Goal: Task Accomplishment & Management: Use online tool/utility

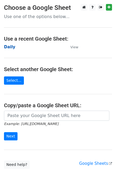
click at [10, 47] on strong "Daily" at bounding box center [9, 46] width 11 height 5
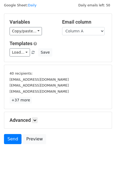
scroll to position [23, 0]
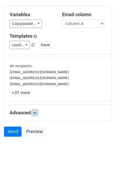
click at [35, 113] on icon at bounding box center [34, 112] width 3 height 3
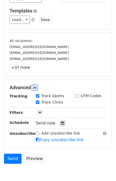
scroll to position [74, 0]
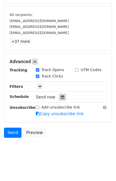
click at [62, 95] on div at bounding box center [62, 96] width 7 height 7
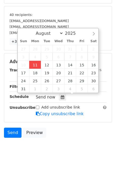
type input "2025-08-11 12:00"
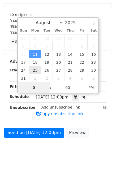
type input "01"
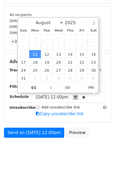
type input "2025-08-11 13:00"
click at [92, 132] on div "Send on Aug 11 at 12:00pm Preview" at bounding box center [58, 133] width 116 height 13
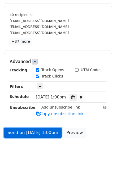
click at [28, 130] on link "Send on Aug 11 at 1:00pm" at bounding box center [32, 132] width 57 height 10
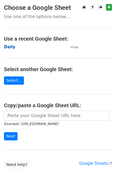
click at [9, 48] on strong "Daily" at bounding box center [9, 46] width 11 height 5
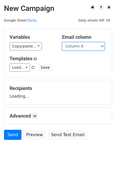
click at [82, 46] on select "Column A Column B Column C" at bounding box center [83, 46] width 42 height 8
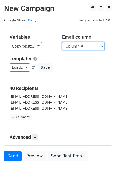
click at [81, 47] on select "Column A Column B Column C" at bounding box center [83, 46] width 42 height 8
select select "Column B"
click at [62, 42] on select "Column A Column B Column C" at bounding box center [83, 46] width 42 height 8
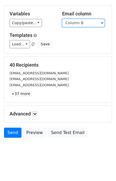
scroll to position [24, 0]
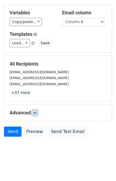
click at [36, 111] on icon at bounding box center [34, 112] width 3 height 3
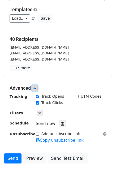
scroll to position [75, 0]
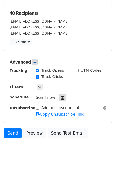
click at [62, 96] on div at bounding box center [62, 97] width 7 height 7
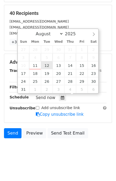
type input "2025-08-12 12:00"
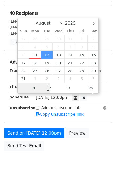
type input "02"
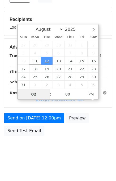
scroll to position [68, 0]
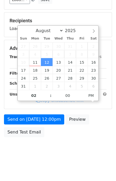
type input "2025-08-12 14:00"
click at [94, 132] on div "Send on Aug 12 at 12:00pm Preview Send Test Email" at bounding box center [58, 126] width 116 height 25
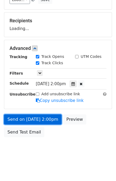
click at [31, 117] on link "Send on Aug 12 at 2:00pm" at bounding box center [32, 119] width 57 height 10
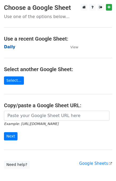
click at [11, 47] on strong "Daily" at bounding box center [9, 46] width 11 height 5
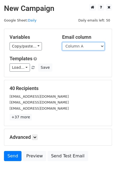
click at [83, 50] on select "Column A Column B Column C" at bounding box center [83, 46] width 42 height 8
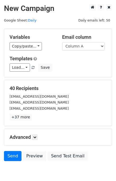
click at [85, 51] on div "Variables Copy/paste... {{Column A}} {{Column B}} {{Column C}} Email column Col…" at bounding box center [57, 53] width 107 height 48
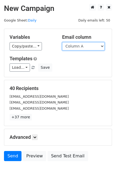
click at [84, 43] on select "Column A Column B Column C" at bounding box center [83, 46] width 42 height 8
click at [62, 42] on select "Column A Column B Column C" at bounding box center [83, 46] width 42 height 8
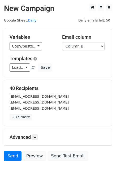
drag, startPoint x: 83, startPoint y: 34, endPoint x: 84, endPoint y: 49, distance: 15.2
click at [83, 35] on div "Variables Copy/paste... {{Column A}} {{Column B}} {{Column C}} Email column Col…" at bounding box center [57, 53] width 107 height 48
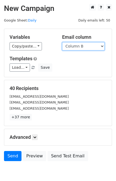
click at [85, 44] on select "Column A Column B Column C" at bounding box center [83, 46] width 42 height 8
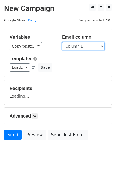
select select "Column C"
click at [62, 42] on select "Column A Column B Column C" at bounding box center [83, 46] width 42 height 8
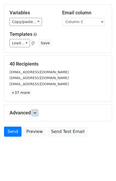
click at [36, 111] on icon at bounding box center [34, 112] width 3 height 3
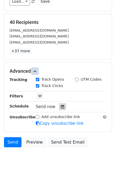
scroll to position [72, 0]
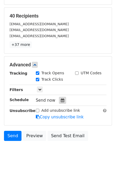
click at [61, 98] on icon at bounding box center [62, 100] width 3 height 4
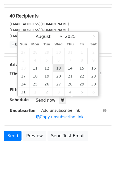
type input "2025-08-13 12:00"
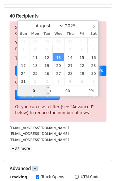
type input "03"
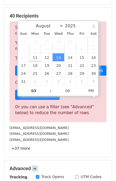
type input "2025-08-13 15:00"
click at [78, 135] on div "[EMAIL_ADDRESS][DOMAIN_NAME]" at bounding box center [58, 133] width 105 height 6
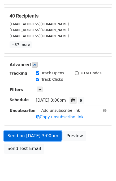
click at [25, 135] on link "Send on Aug 13 at 3:00pm" at bounding box center [32, 136] width 57 height 10
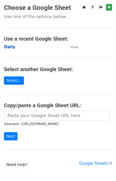
click at [9, 47] on strong "Daily" at bounding box center [9, 46] width 11 height 5
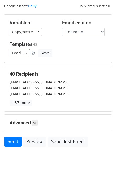
scroll to position [24, 0]
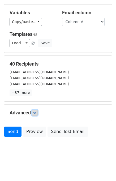
click at [35, 111] on icon at bounding box center [34, 112] width 3 height 3
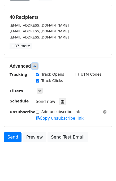
scroll to position [71, 0]
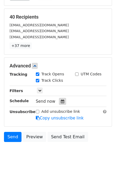
click at [61, 99] on icon at bounding box center [62, 101] width 3 height 4
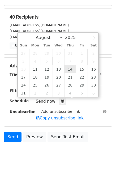
type input "2025-08-14 12:00"
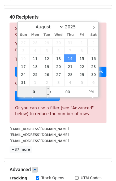
type input "04"
type input "2025-08-14 16:00"
click at [80, 137] on div "accountspayable@speedyfreight.com" at bounding box center [58, 140] width 105 height 6
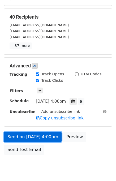
click at [24, 135] on link "Send on Aug 14 at 4:00pm" at bounding box center [32, 137] width 57 height 10
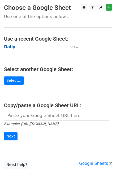
click at [9, 48] on strong "Daily" at bounding box center [9, 46] width 11 height 5
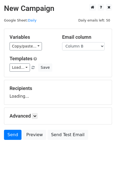
select select "Column B"
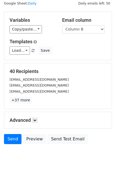
scroll to position [24, 0]
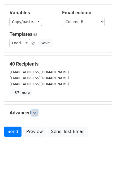
click at [38, 110] on link at bounding box center [35, 113] width 6 height 6
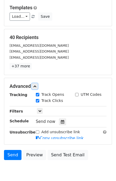
scroll to position [72, 0]
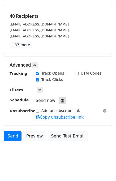
click at [59, 97] on div at bounding box center [62, 100] width 7 height 7
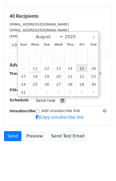
type input "2025-08-15 12:00"
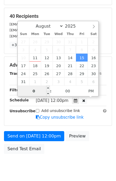
type input "05"
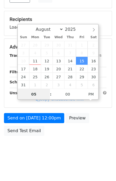
scroll to position [68, 0]
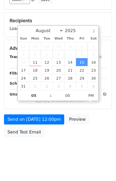
type input "2025-08-15 17:00"
click at [105, 133] on div "Send on Aug 15 at 12:00pm Preview Send Test Email" at bounding box center [58, 126] width 116 height 25
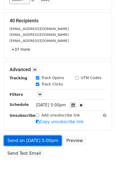
click at [32, 139] on link "Send on Aug 15 at 5:00pm" at bounding box center [32, 140] width 57 height 10
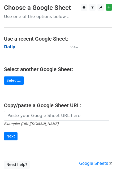
click at [6, 47] on strong "Daily" at bounding box center [9, 46] width 11 height 5
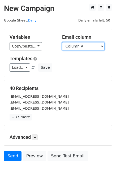
click at [84, 46] on select "Column A Column B Column C" at bounding box center [83, 46] width 42 height 8
select select "Column C"
click at [62, 42] on select "Column A Column B Column C" at bounding box center [83, 46] width 42 height 8
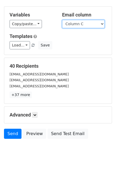
scroll to position [24, 0]
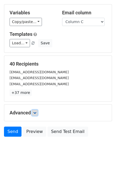
click at [35, 114] on link at bounding box center [35, 113] width 6 height 6
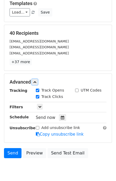
scroll to position [73, 0]
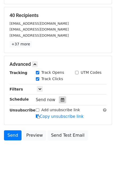
click at [61, 97] on div at bounding box center [62, 99] width 7 height 7
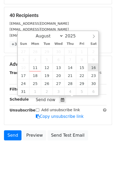
type input "[DATE] 12:00"
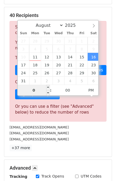
type input "06"
type input "[DATE] 18:00"
click at [70, 136] on div "[EMAIL_ADDRESS][DOMAIN_NAME]" at bounding box center [58, 139] width 105 height 6
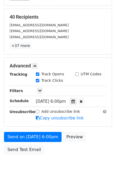
scroll to position [89, 0]
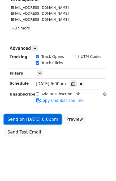
click at [26, 118] on link "Send on [DATE] 6:00pm" at bounding box center [32, 119] width 57 height 10
